Goal: Find specific page/section: Find specific page/section

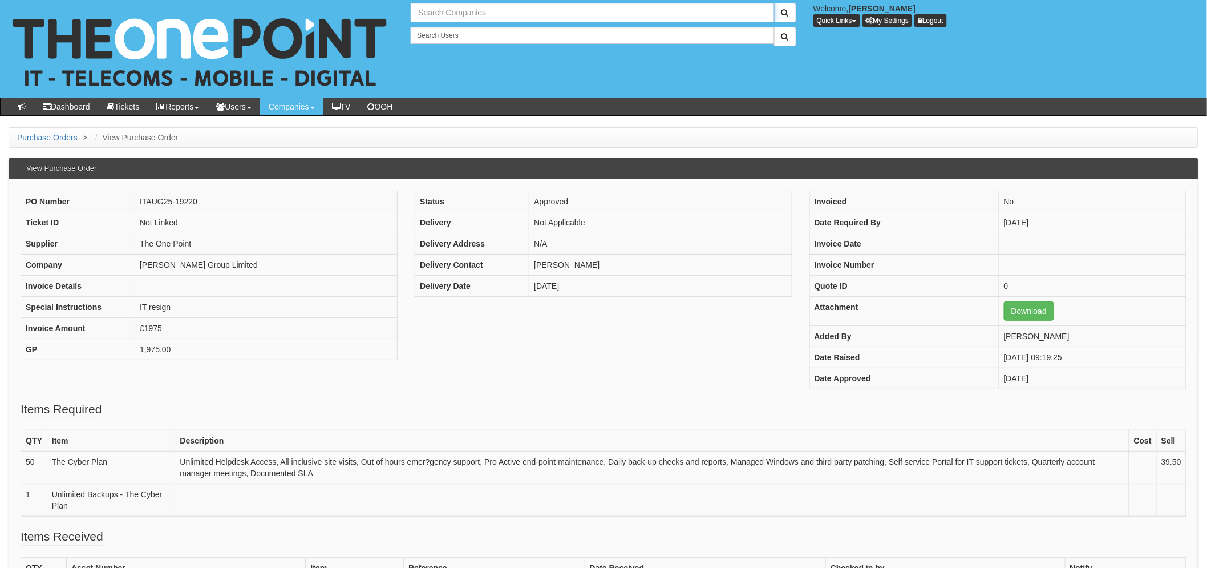
click at [441, 12] on input "text" at bounding box center [593, 12] width 364 height 19
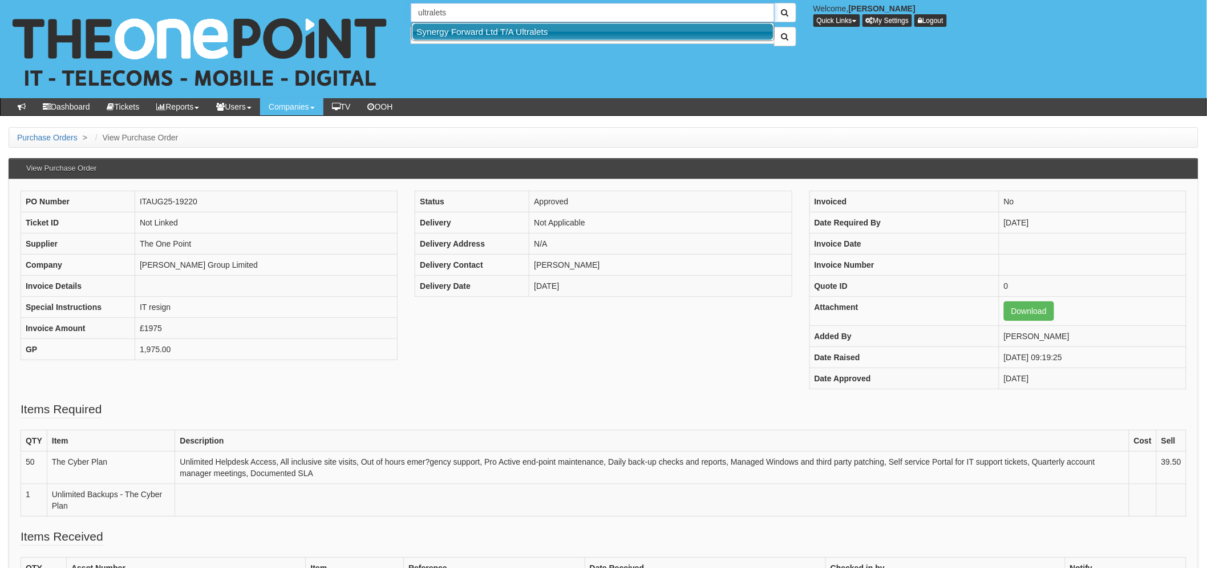
click at [483, 27] on link "Synergy Forward Ltd T/A Ultralets" at bounding box center [593, 31] width 361 height 17
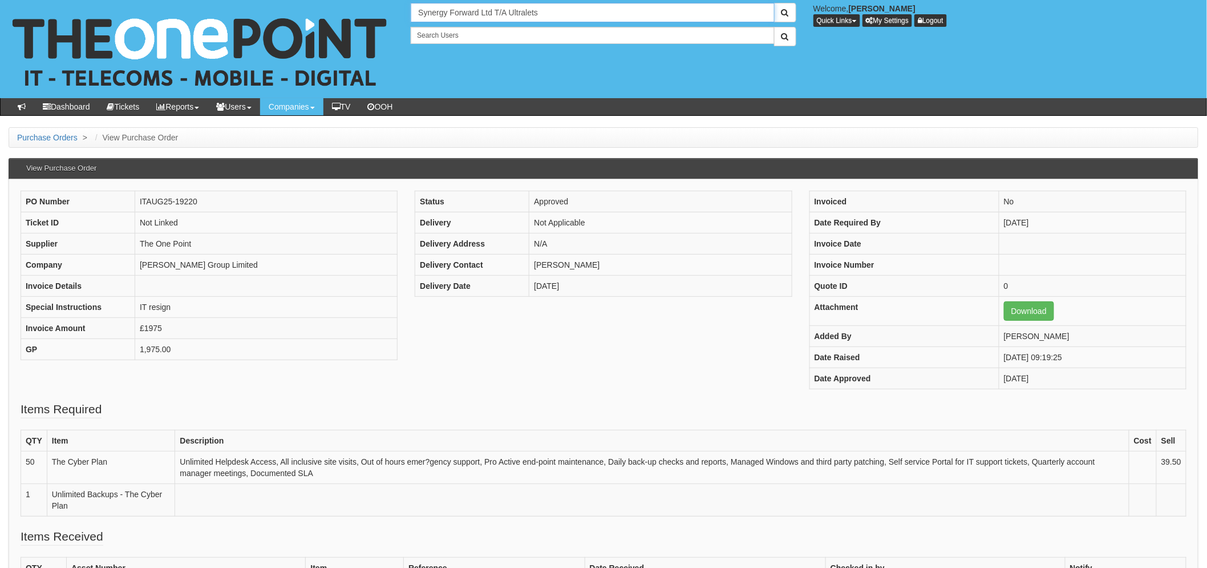
type input "Synergy Forward Ltd T/A Ultralets"
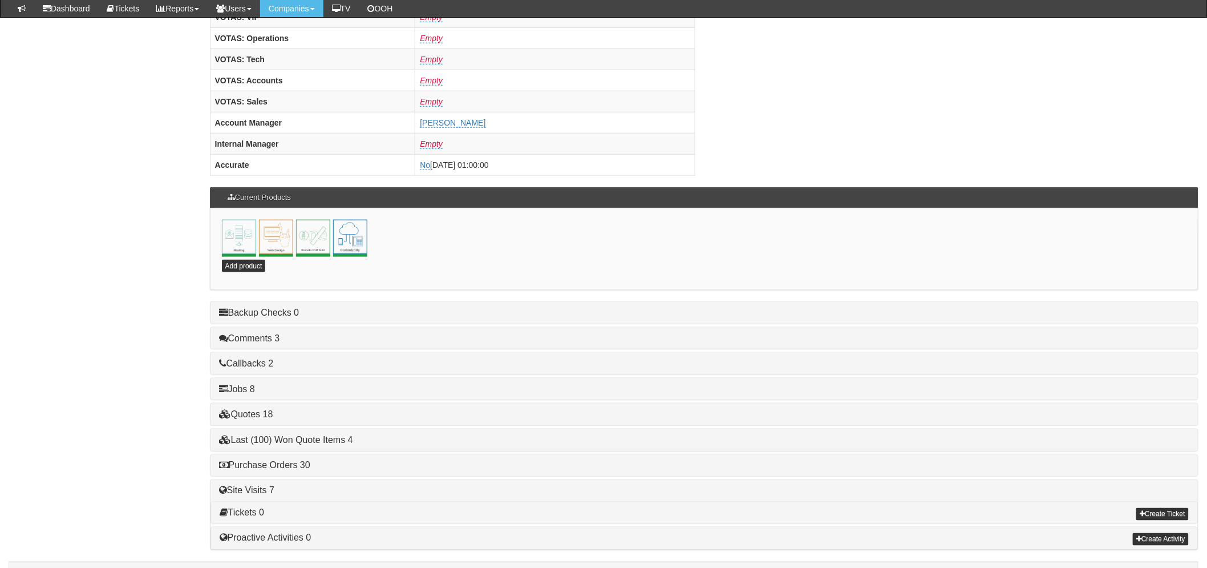
scroll to position [478, 0]
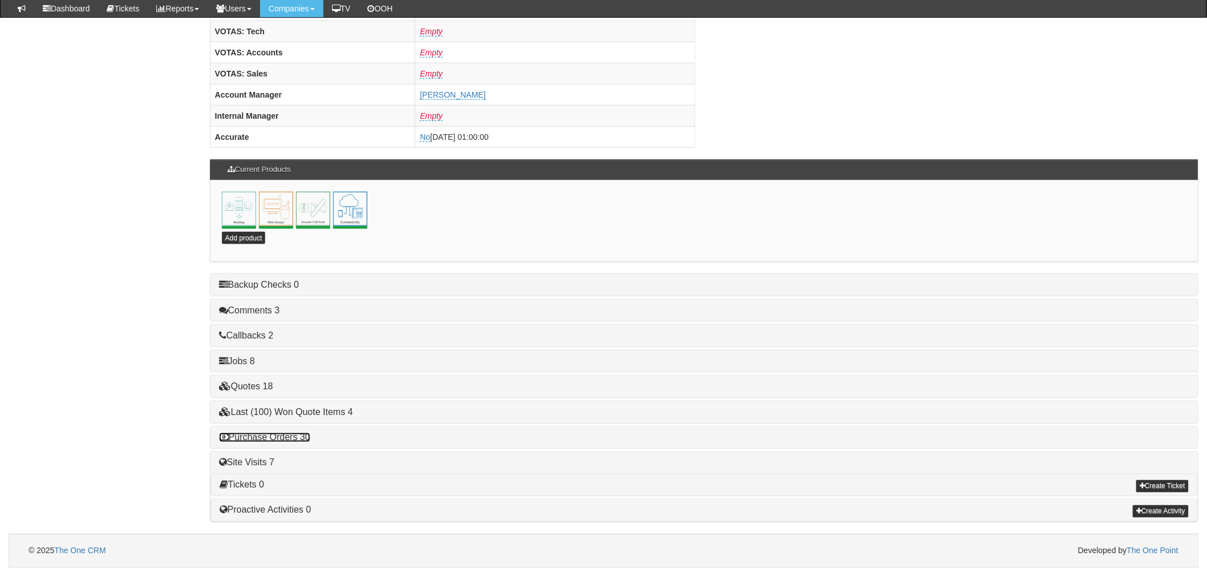
click at [251, 435] on link "Purchase Orders 30" at bounding box center [264, 438] width 91 height 10
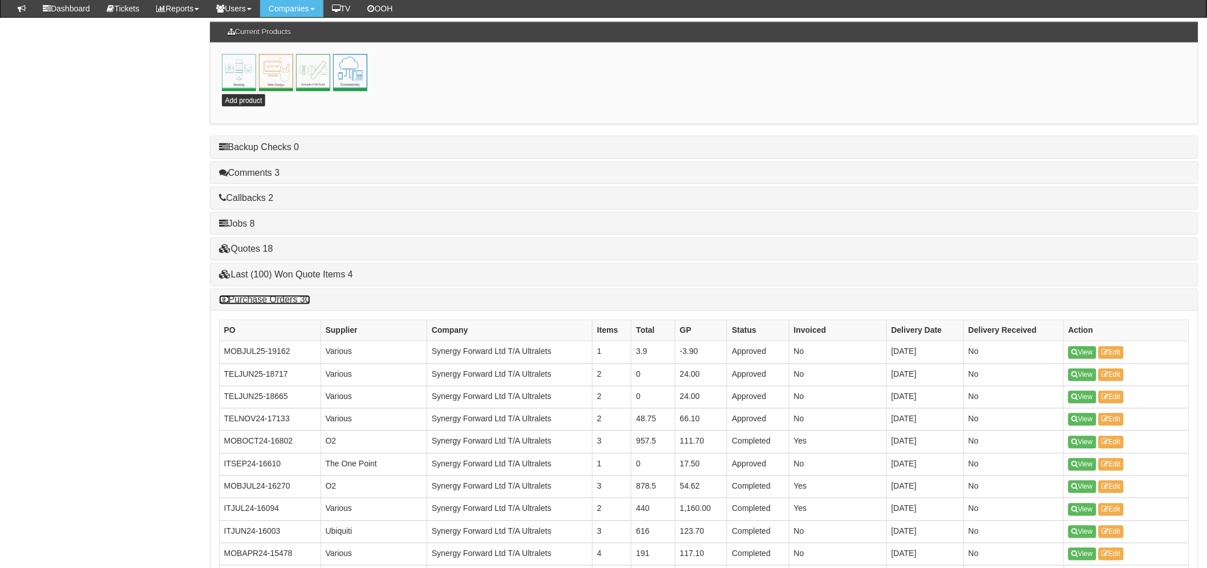
scroll to position [732, 0]
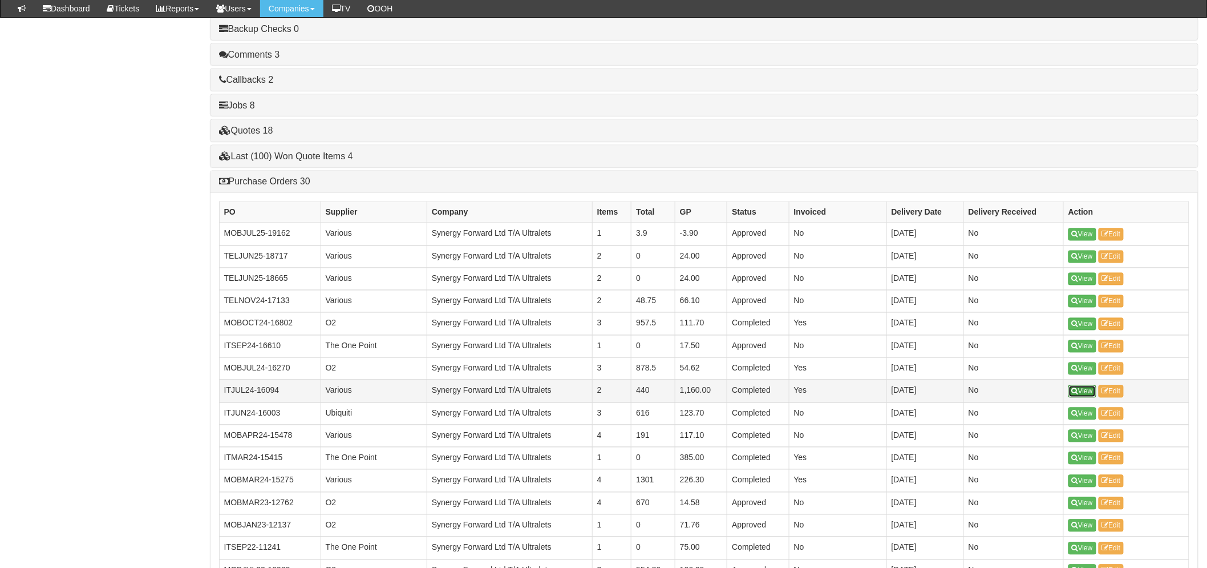
click at [1086, 390] on link "View" at bounding box center [1083, 391] width 28 height 13
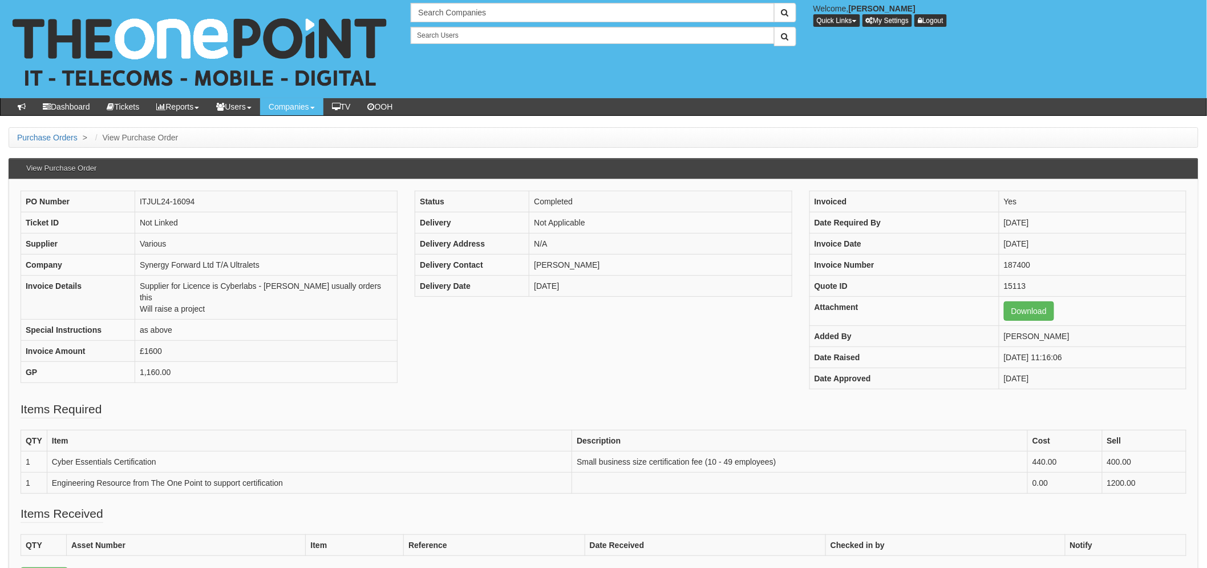
scroll to position [63, 0]
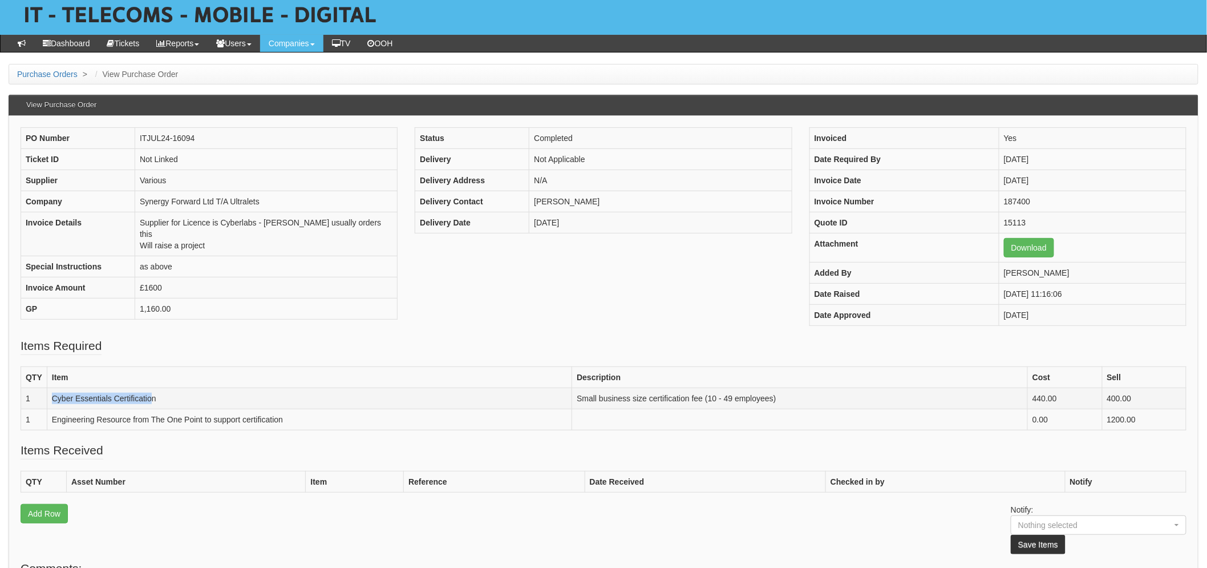
drag, startPoint x: 154, startPoint y: 400, endPoint x: 49, endPoint y: 395, distance: 105.7
click at [49, 395] on td "Cyber Essentials Certification" at bounding box center [310, 397] width 526 height 21
copy td "Cyber Essentials Certificatio"
drag, startPoint x: 294, startPoint y: 421, endPoint x: 51, endPoint y: 426, distance: 242.6
click at [51, 427] on td "Engineering Resource from The One Point to support certification" at bounding box center [310, 419] width 526 height 21
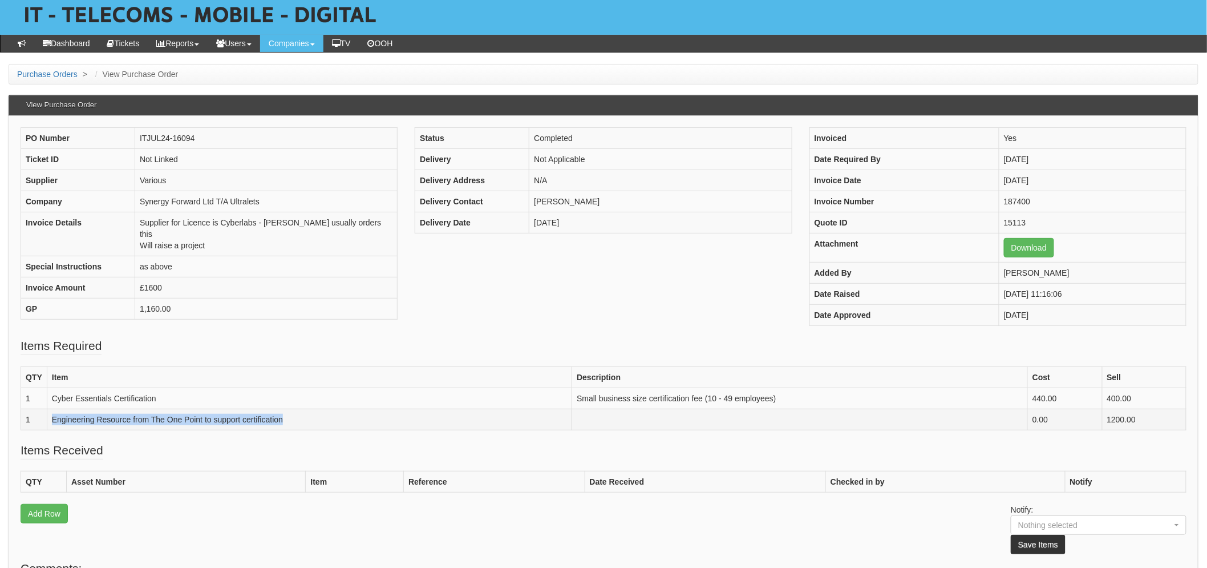
copy td "Engineering Resource from The One Point to support certification"
